Goal: Use online tool/utility: Utilize a website feature to perform a specific function

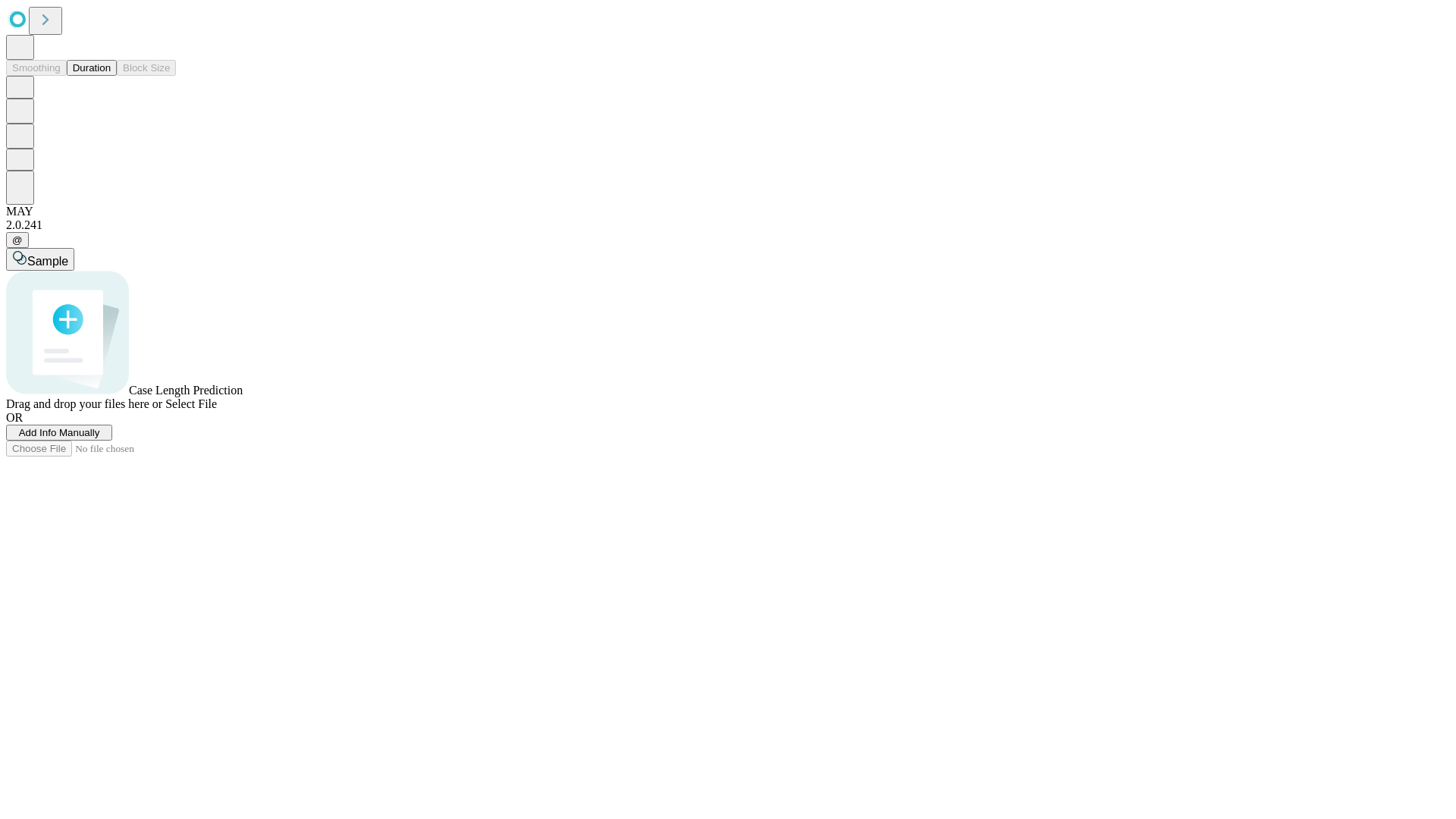
click at [111, 76] on button "Duration" at bounding box center [91, 68] width 50 height 16
click at [217, 410] on span "Select File" at bounding box center [191, 404] width 52 height 13
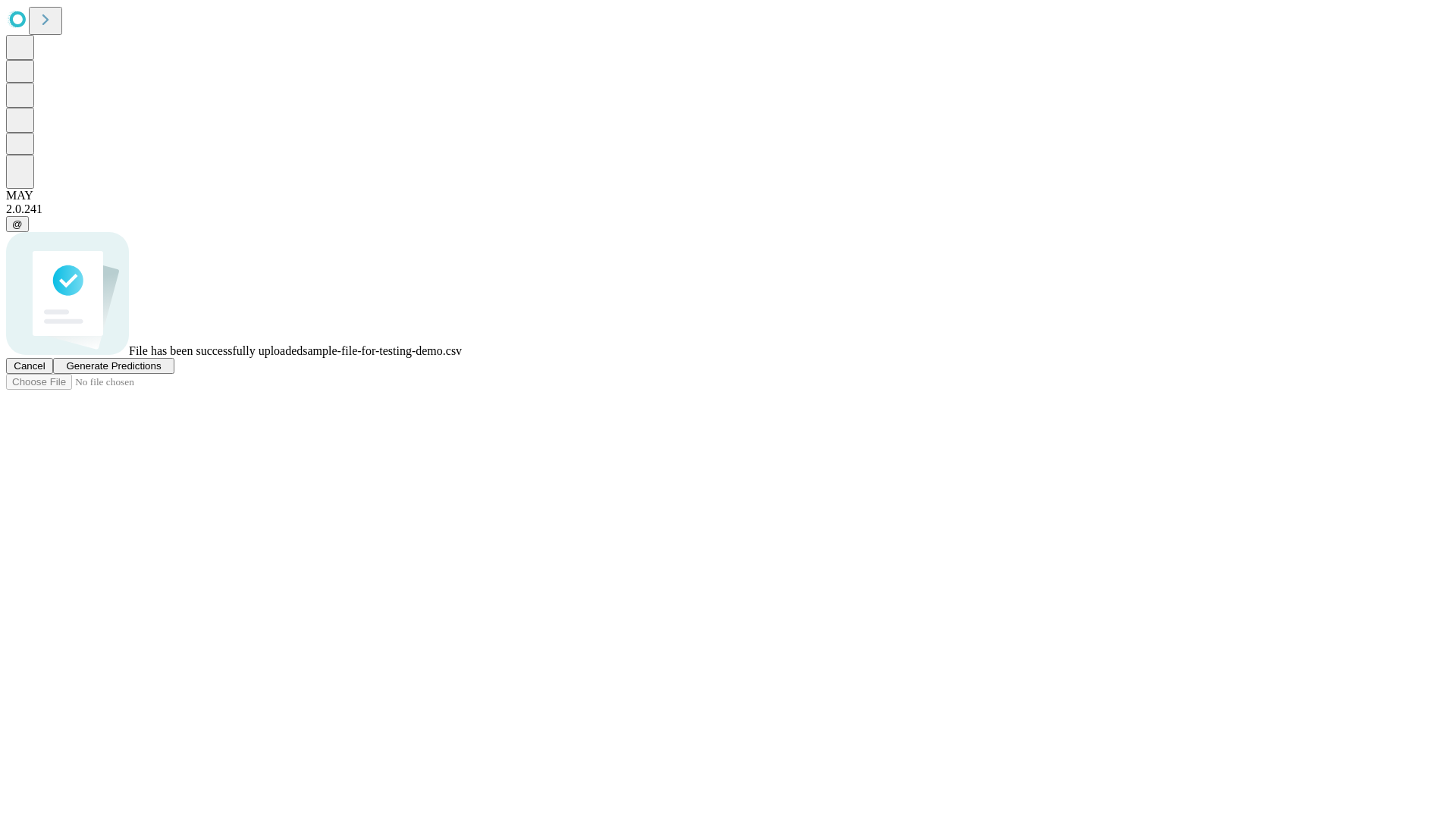
click at [161, 372] on span "Generate Predictions" at bounding box center [113, 365] width 94 height 12
